Goal: Navigation & Orientation: Find specific page/section

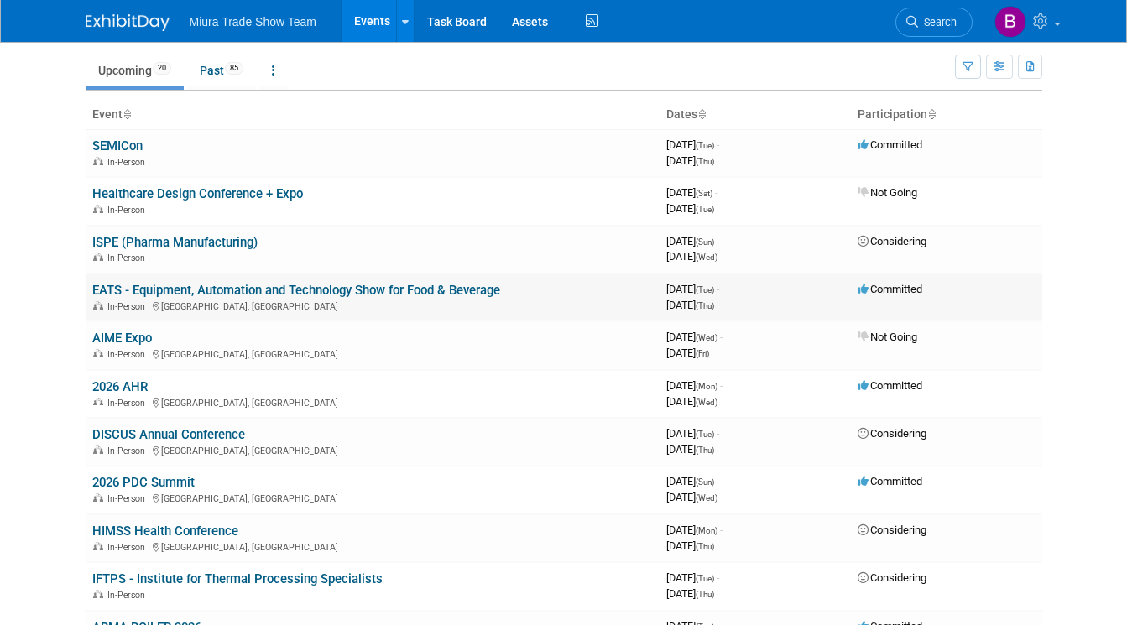
click at [173, 288] on link "EATS - Equipment, Automation and Technology Show for Food & Beverage" at bounding box center [296, 290] width 408 height 15
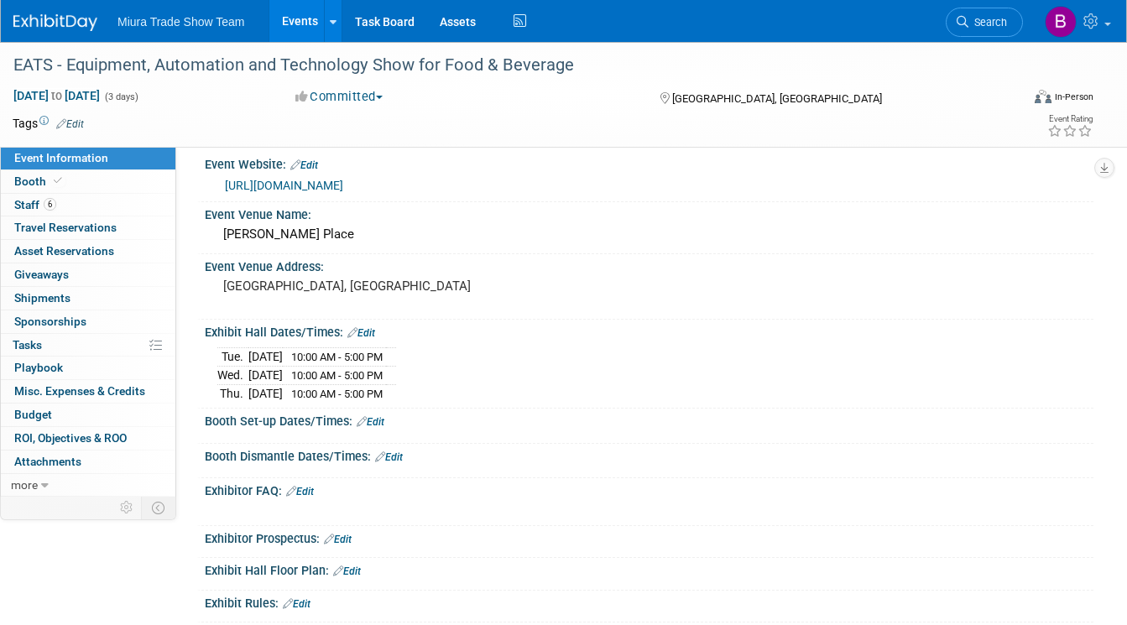
scroll to position [13, 0]
